Goal: Navigation & Orientation: Find specific page/section

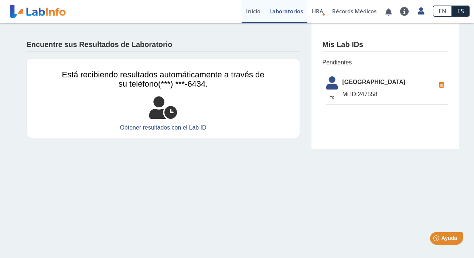
click at [249, 13] on link "Inicio" at bounding box center [253, 11] width 23 height 23
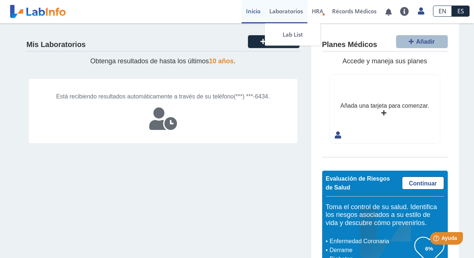
click at [291, 9] on link "Laboratorios" at bounding box center [286, 11] width 42 height 23
